Goal: Submit feedback/report problem

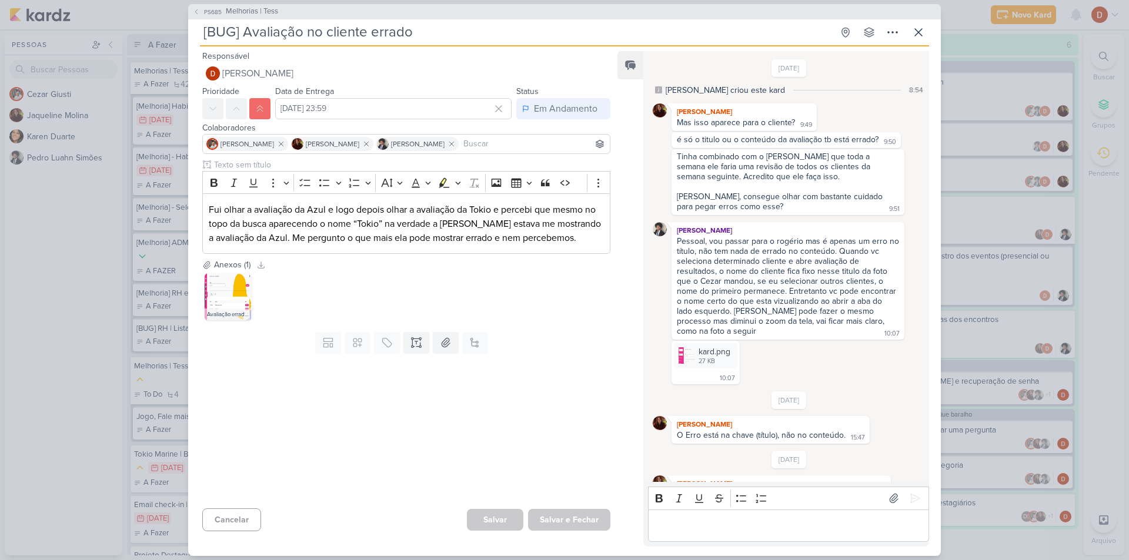
scroll to position [257, 0]
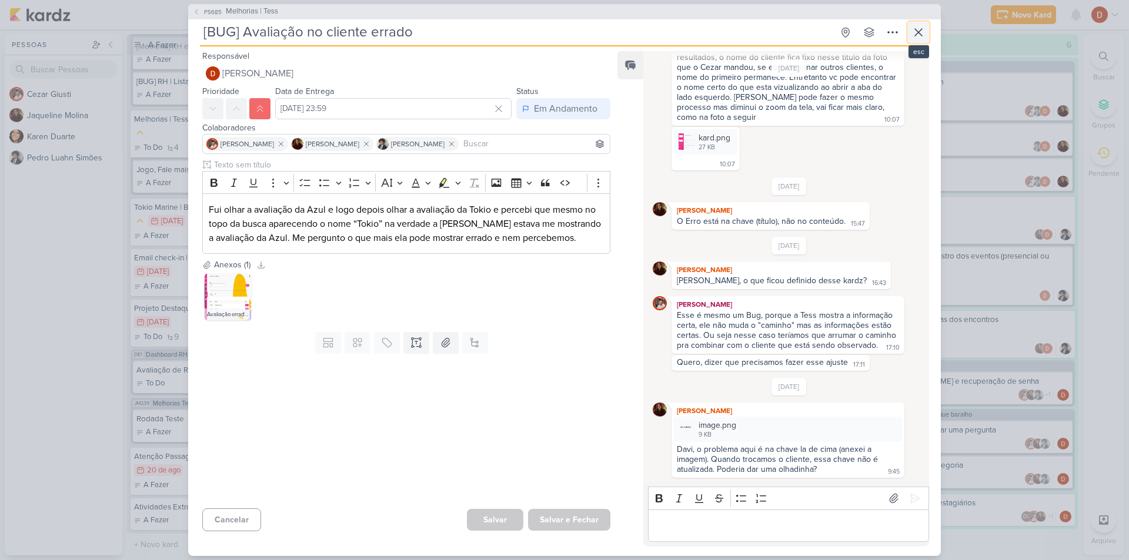
click at [913, 28] on icon at bounding box center [918, 32] width 14 height 14
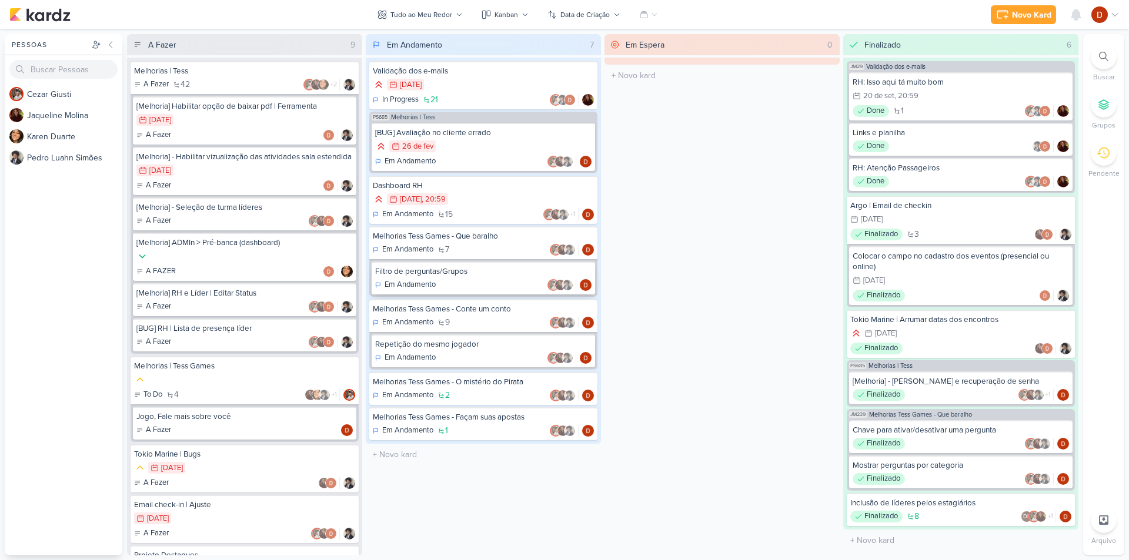
click at [442, 276] on div "Filtro de perguntas/Grupos" at bounding box center [483, 271] width 216 height 11
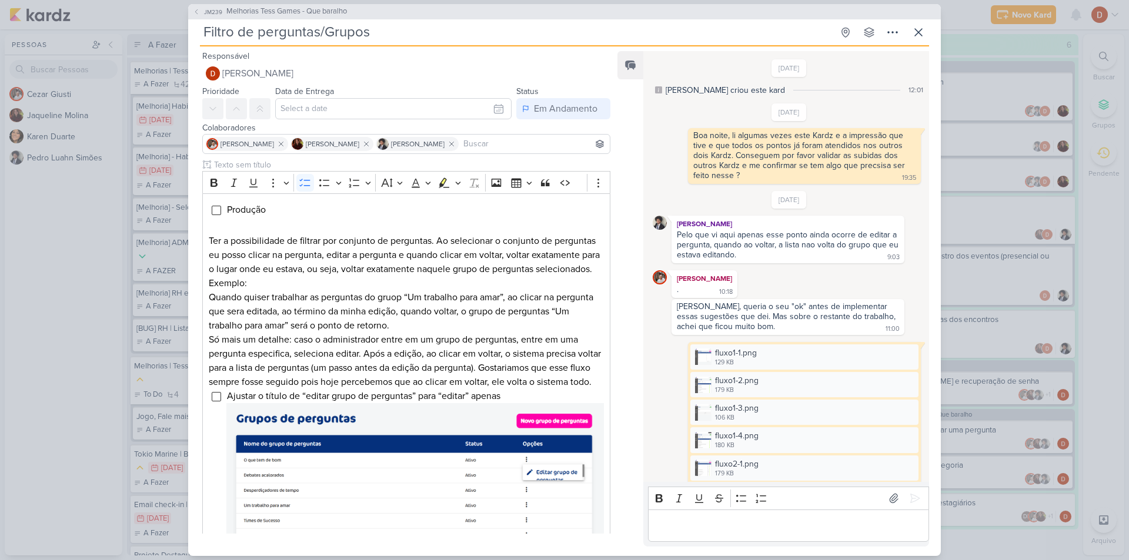
scroll to position [976, 0]
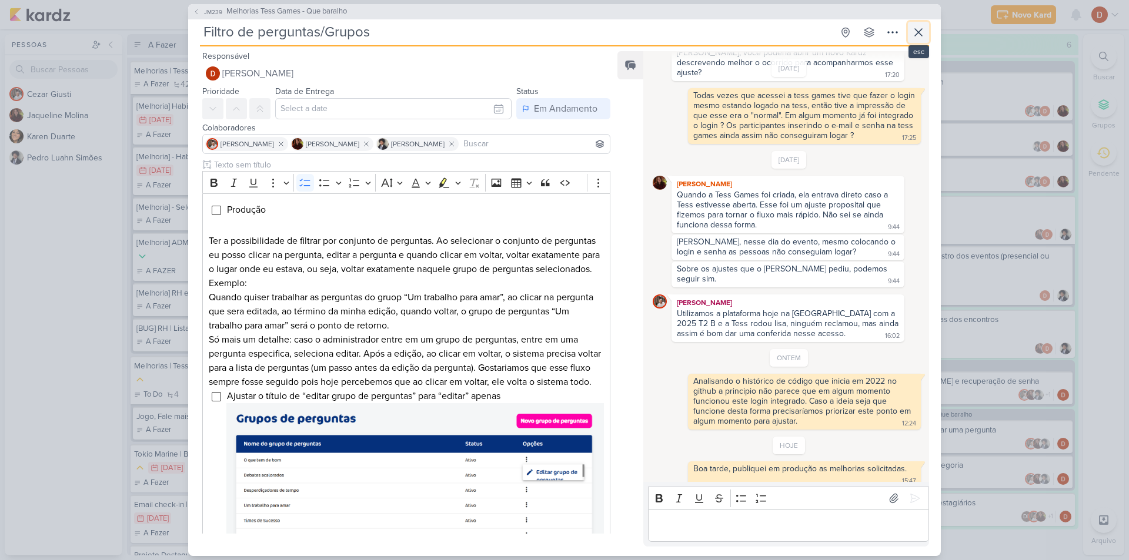
click at [920, 36] on icon at bounding box center [918, 32] width 14 height 14
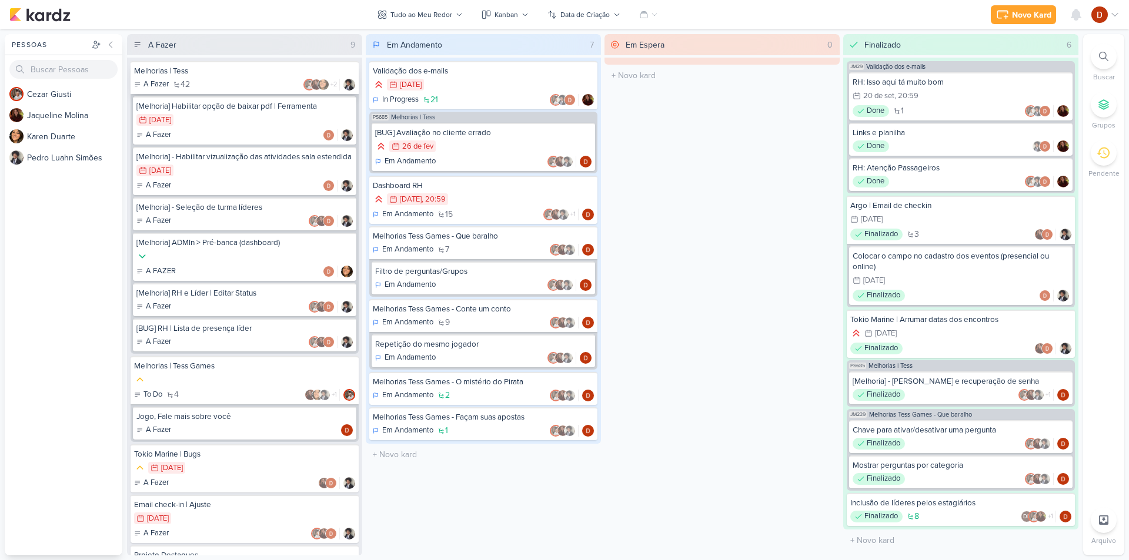
click at [240, 72] on div "Melhorias | Tess" at bounding box center [244, 71] width 221 height 11
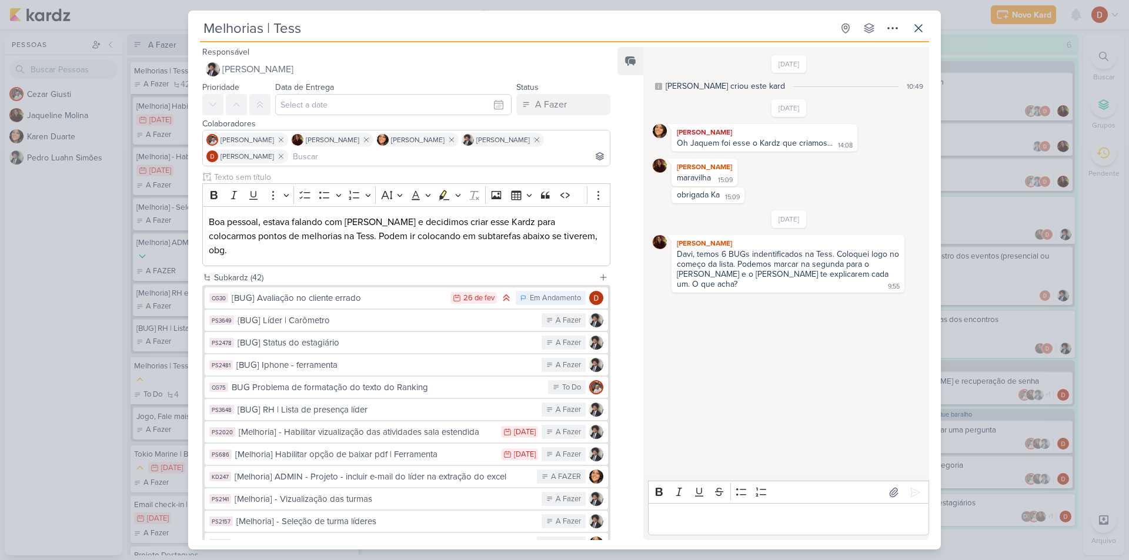
click at [323, 292] on div "[BUG] Avaliação no cliente errado" at bounding box center [338, 299] width 213 height 14
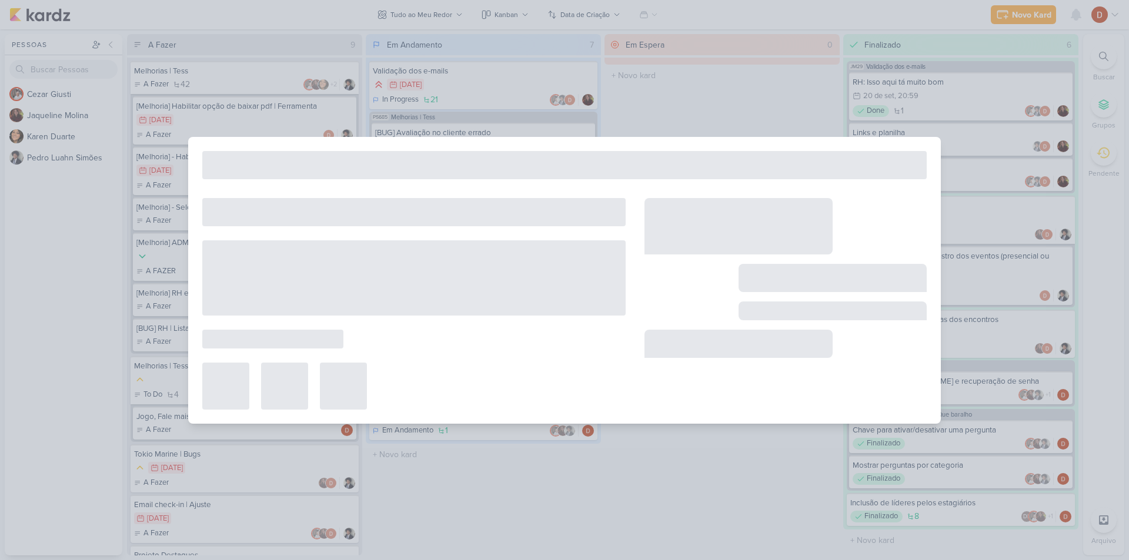
type input "[BUG] Avaliação no cliente errado"
type input "[DATE] 23:59"
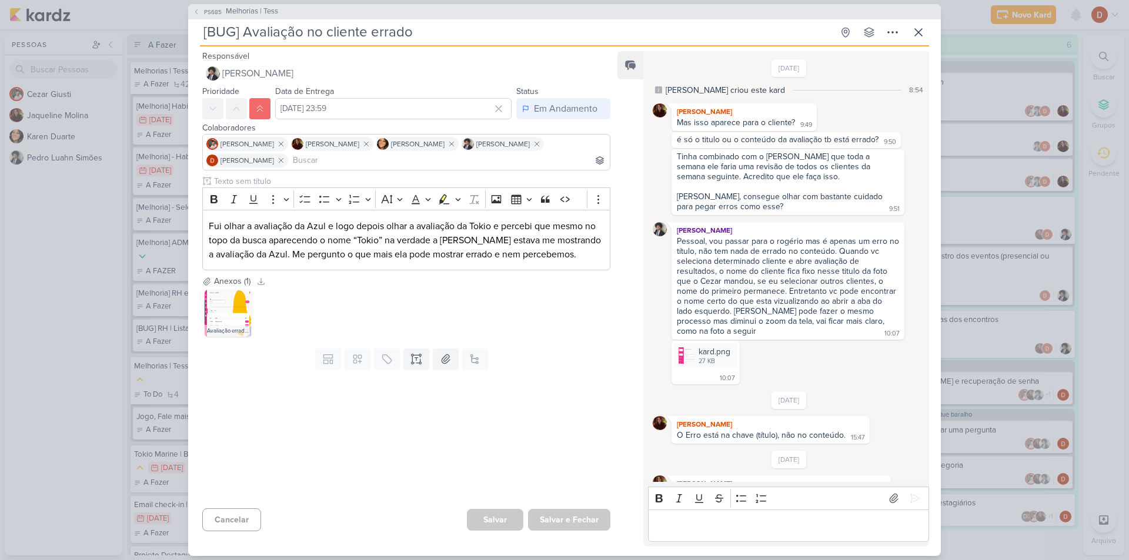
scroll to position [214, 0]
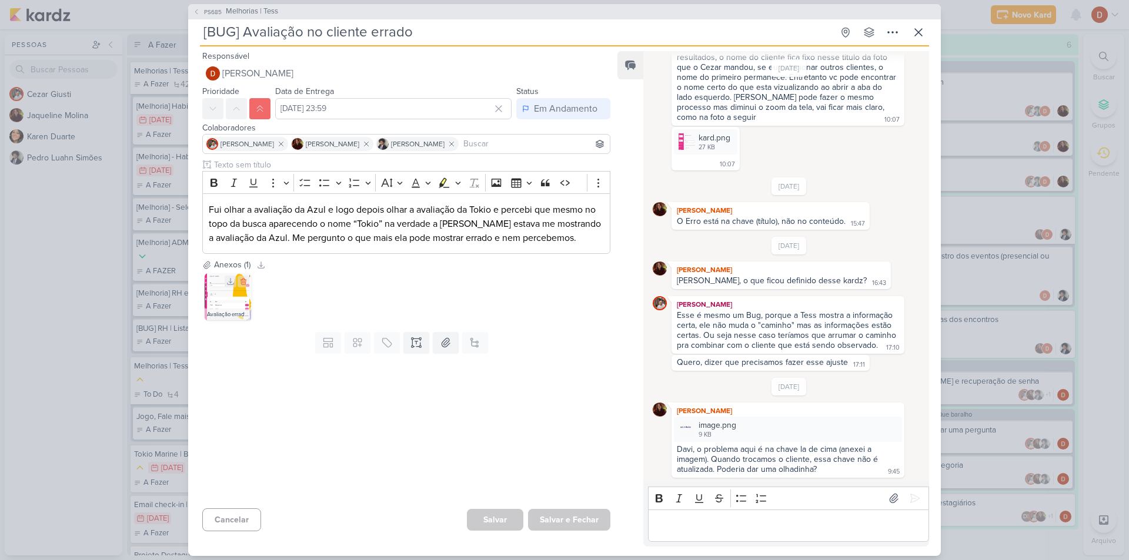
click at [208, 304] on img at bounding box center [228, 296] width 47 height 47
click at [780, 530] on p "Editor editing area: main" at bounding box center [788, 526] width 269 height 14
click at [714, 430] on div "image.png" at bounding box center [717, 425] width 38 height 12
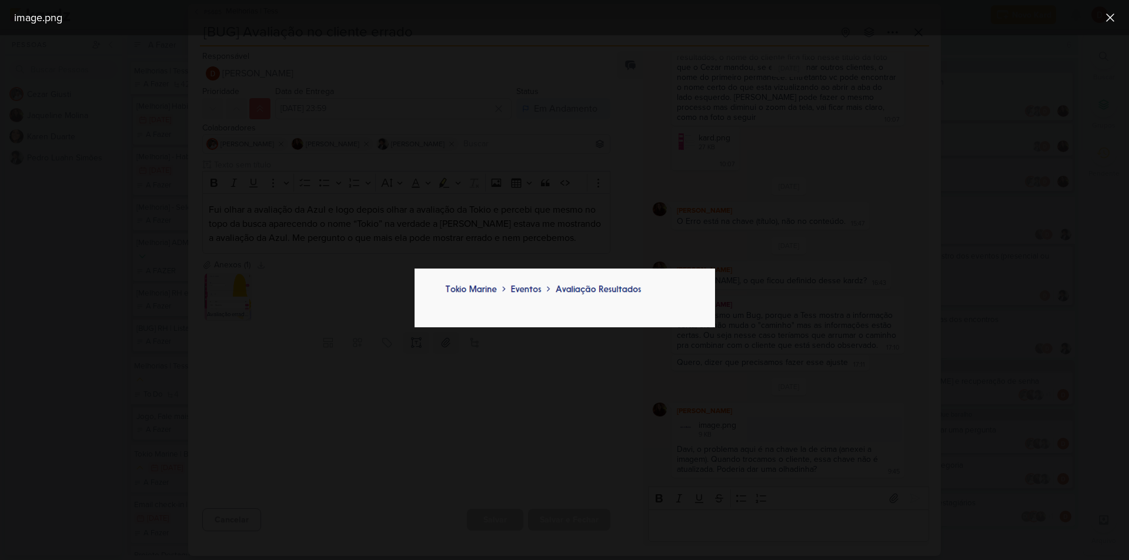
click at [714, 430] on div at bounding box center [564, 297] width 1129 height 525
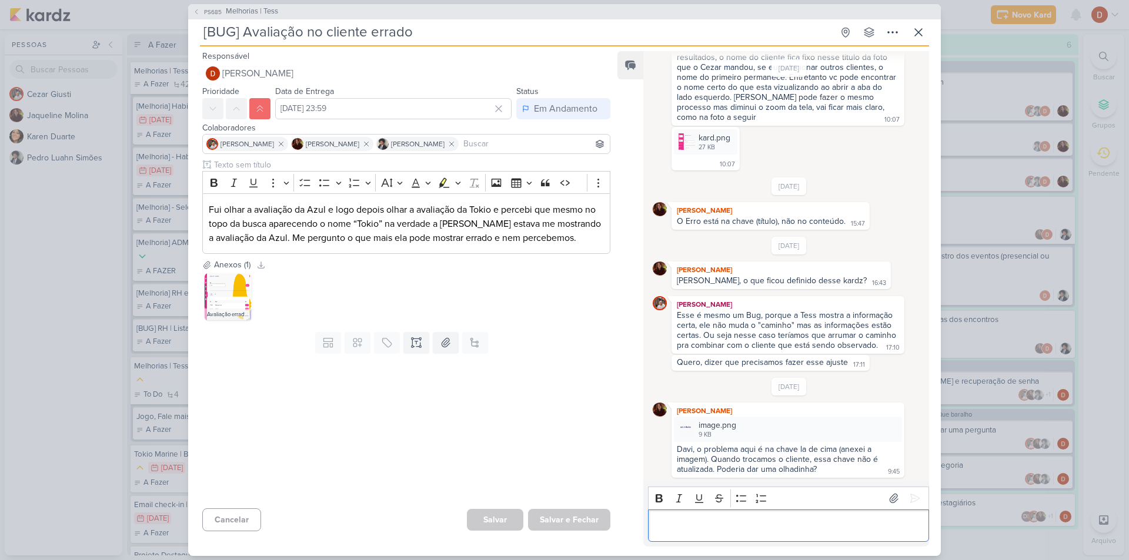
click at [711, 529] on p "Editor editing area: main" at bounding box center [788, 526] width 269 height 14
click at [921, 35] on icon at bounding box center [918, 32] width 14 height 14
